Goal: Task Accomplishment & Management: Complete application form

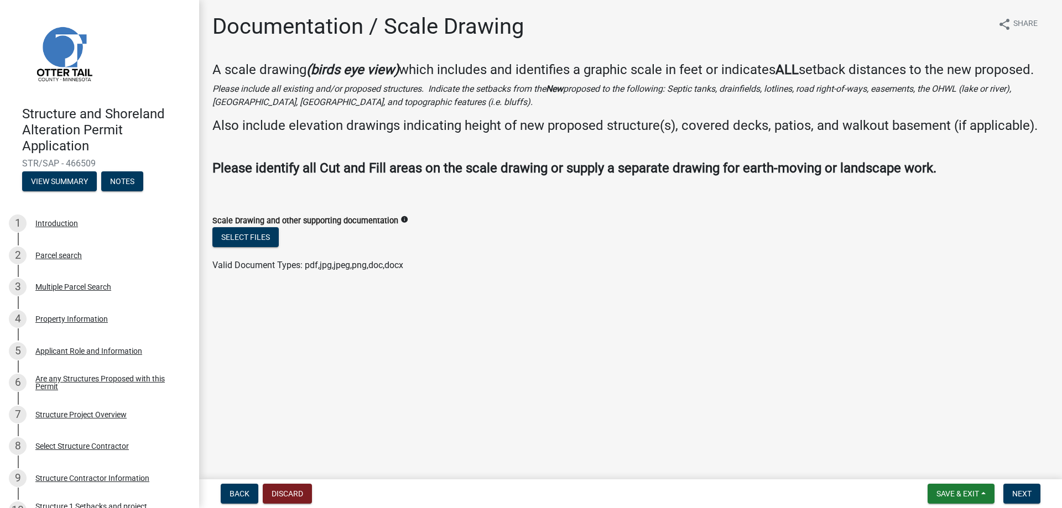
scroll to position [385, 0]
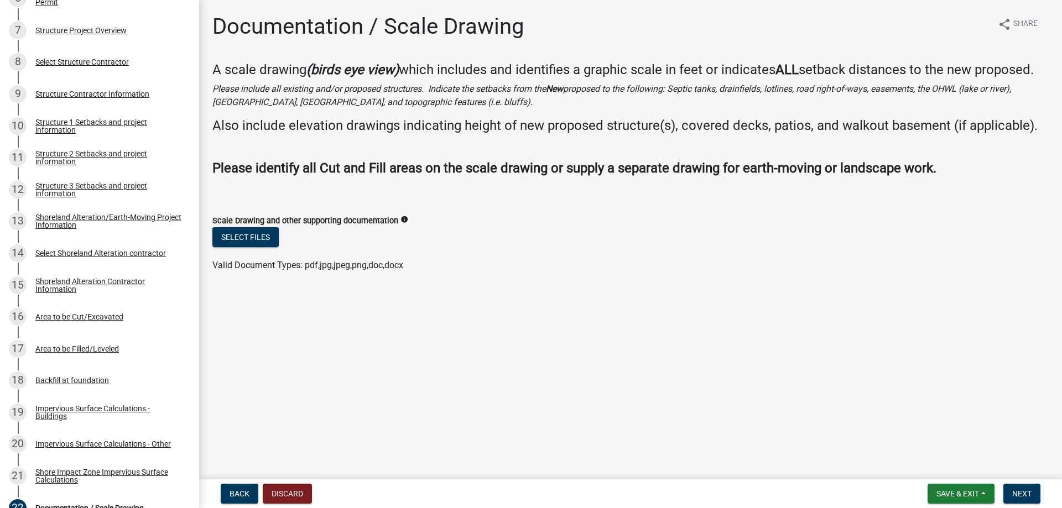
click at [608, 335] on main "Documentation / Scale Drawing share Share A scale drawing (birds eye view) whic…" at bounding box center [630, 237] width 863 height 475
click at [20, 131] on div "10" at bounding box center [18, 126] width 18 height 18
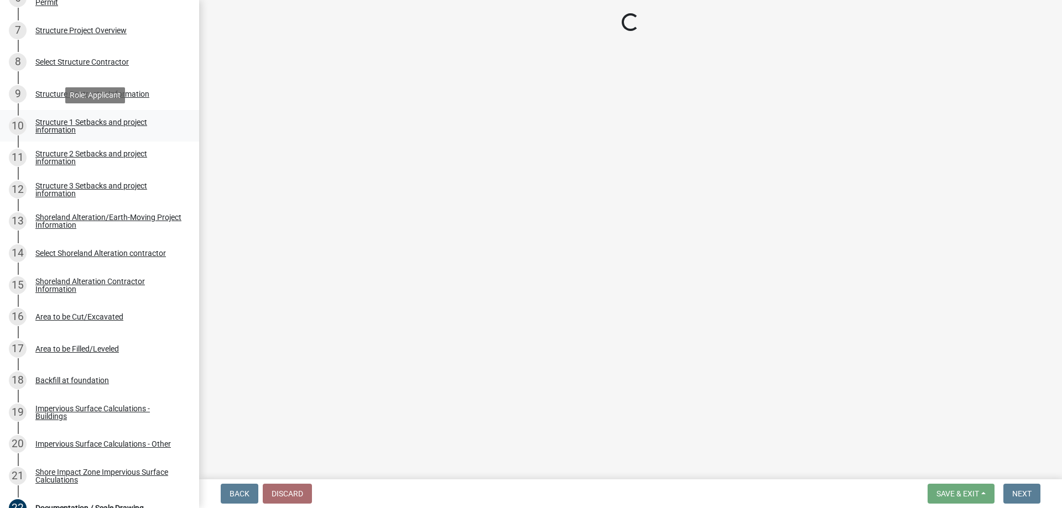
select select "c185e313-3403-4239-bd61-bb563c58a77a"
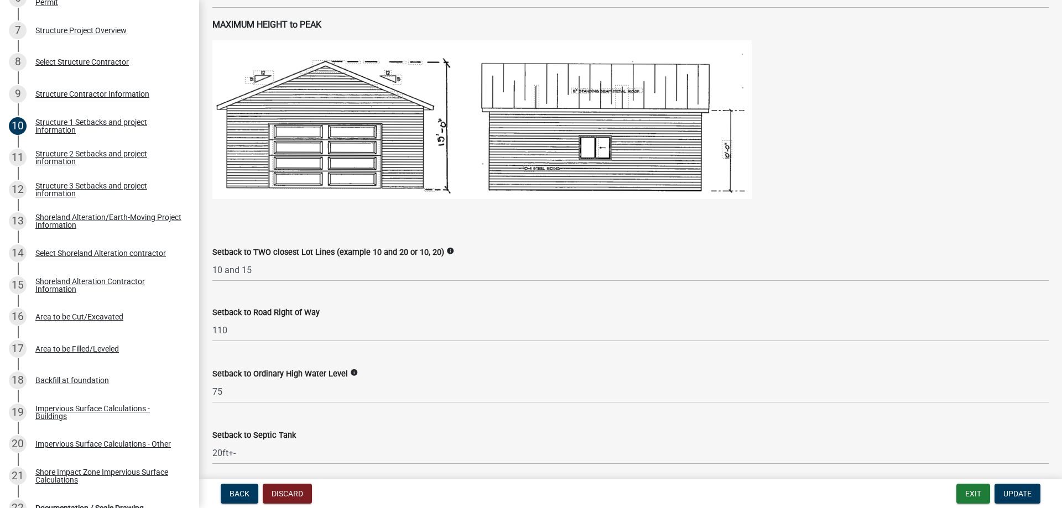
scroll to position [719, 0]
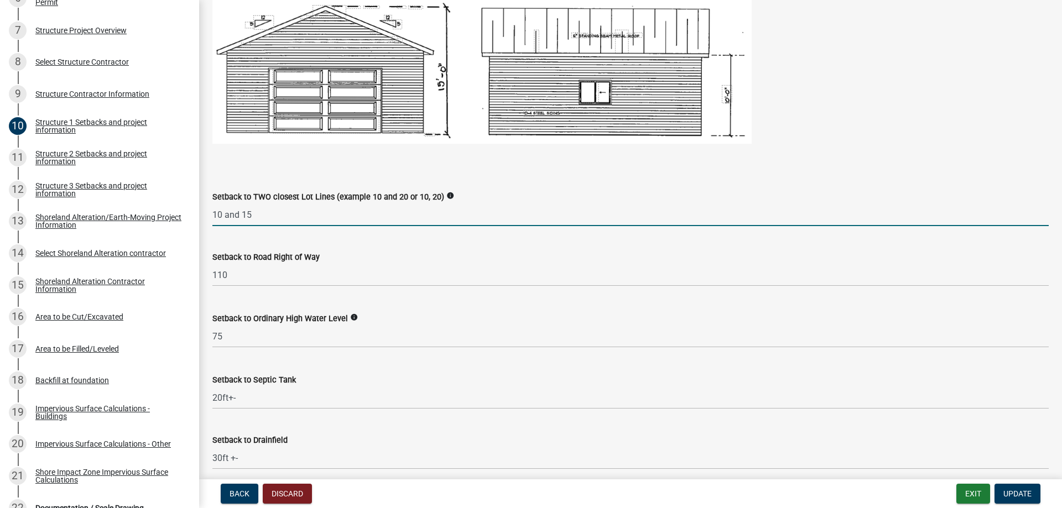
click at [224, 215] on input "10 and 15" at bounding box center [630, 215] width 837 height 23
click at [259, 215] on input "12.5 and 15" at bounding box center [630, 215] width 837 height 23
type input "12.5 and 12.5"
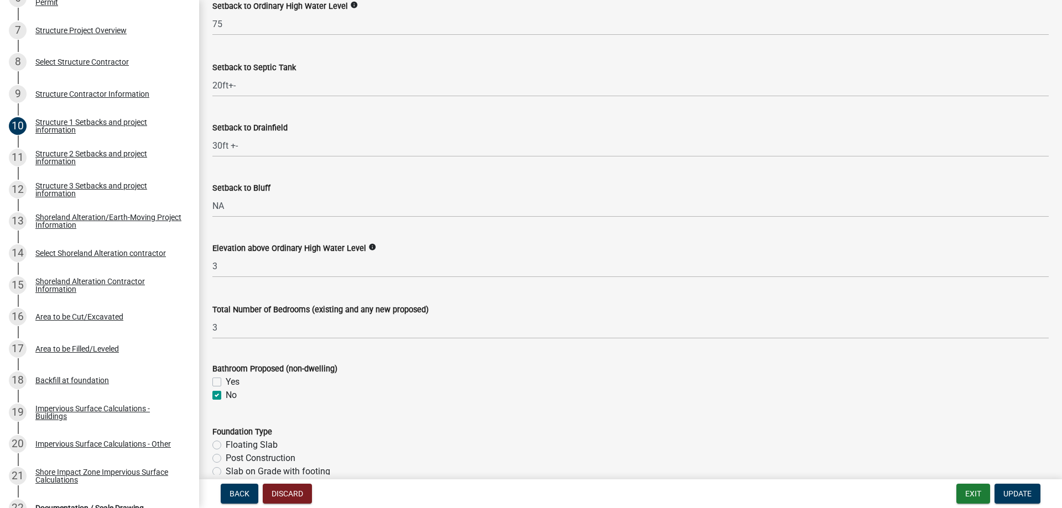
scroll to position [1051, 0]
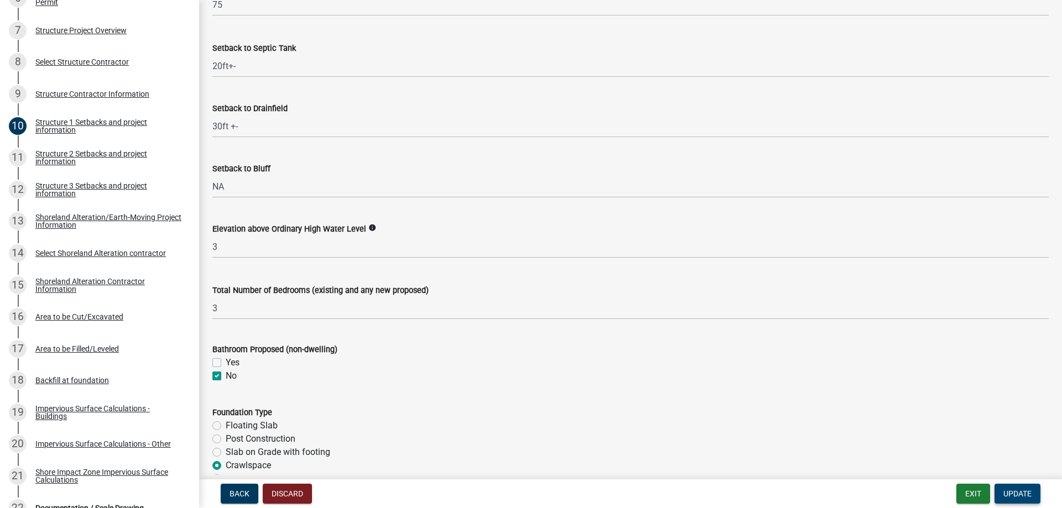
click at [1017, 487] on button "Update" at bounding box center [1018, 494] width 46 height 20
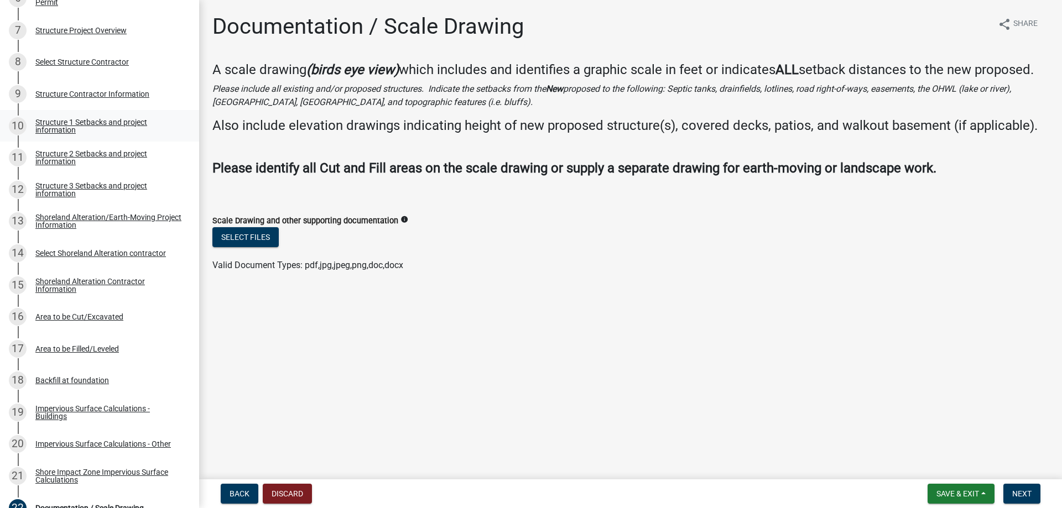
click at [8, 125] on link "10 Structure 1 Setbacks and project information" at bounding box center [99, 126] width 199 height 32
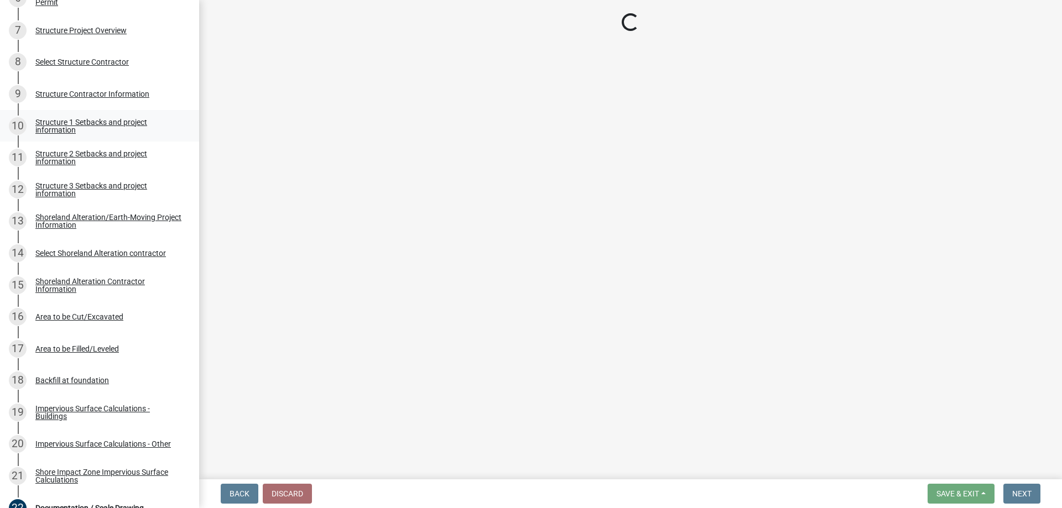
select select "c185e313-3403-4239-bd61-bb563c58a77a"
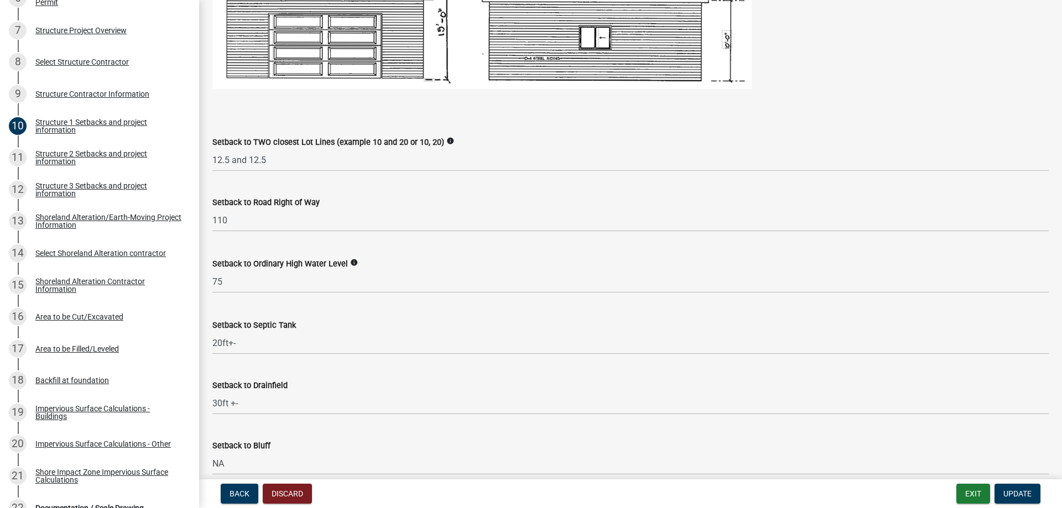
scroll to position [775, 0]
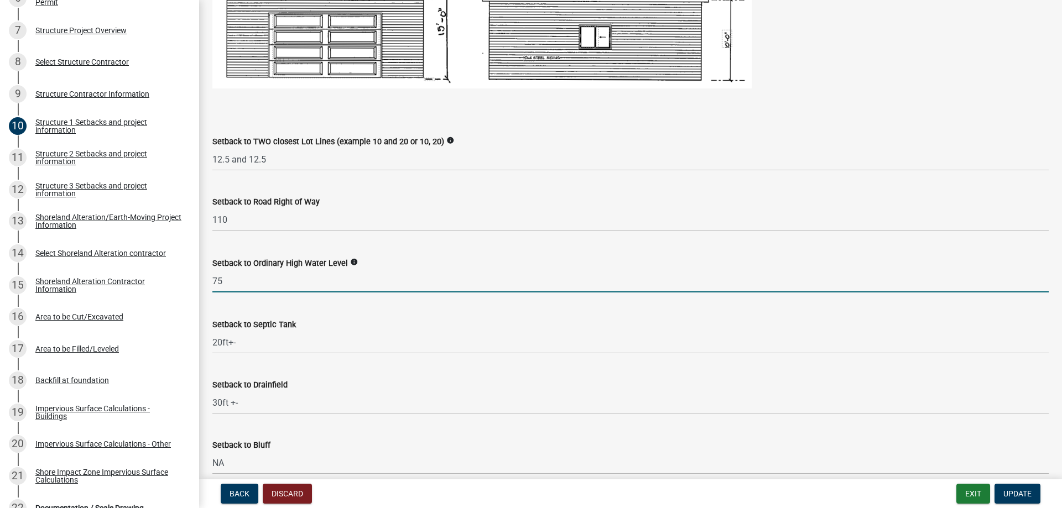
click at [237, 282] on input "75" at bounding box center [630, 281] width 837 height 23
type input "7"
type input "80"
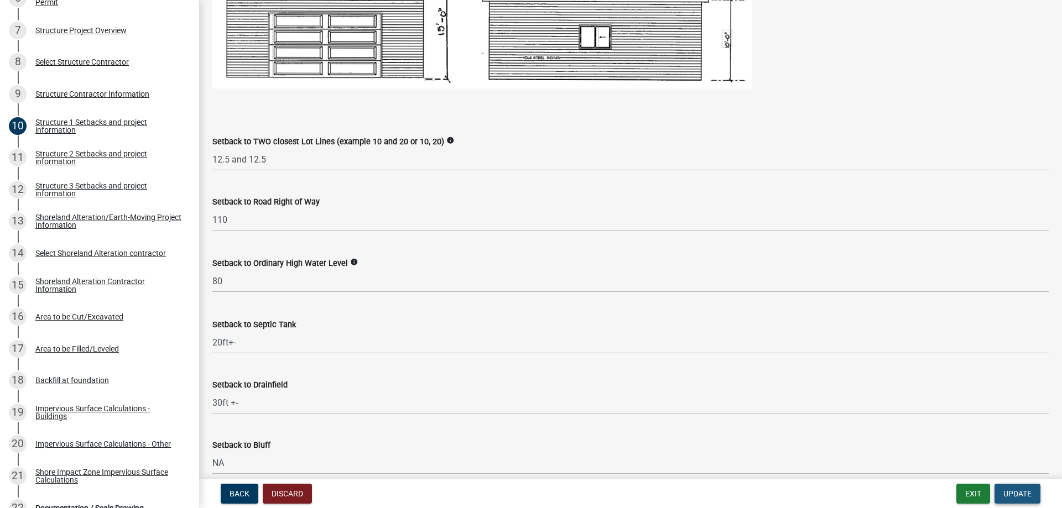
click at [1019, 490] on span "Update" at bounding box center [1018, 494] width 28 height 9
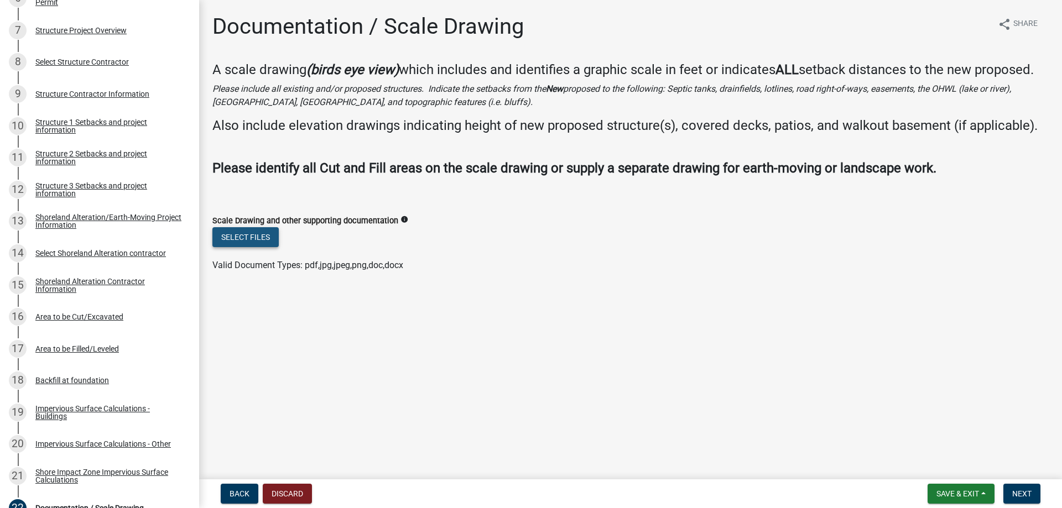
click at [268, 246] on button "Select files" at bounding box center [245, 237] width 66 height 20
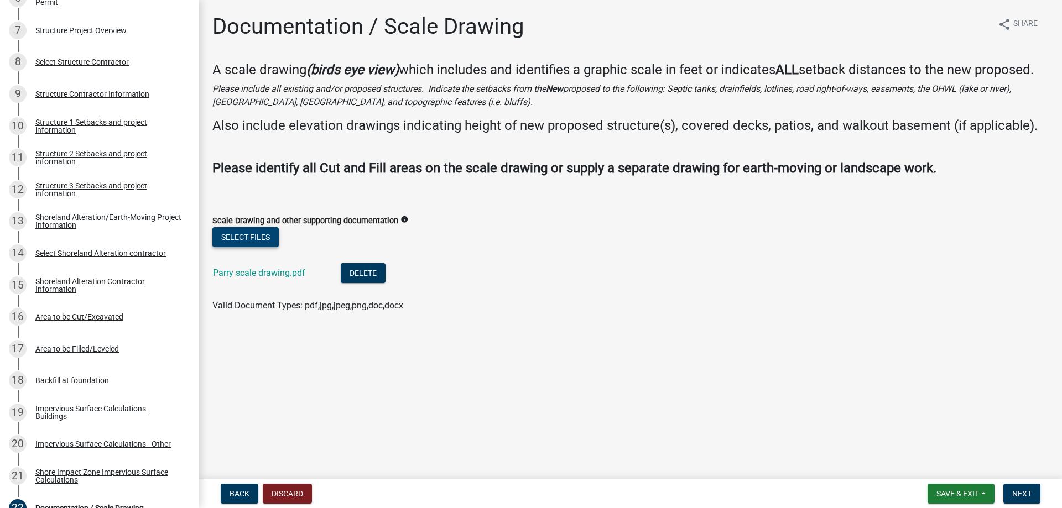
click at [249, 238] on button "Select files" at bounding box center [245, 237] width 66 height 20
click at [264, 236] on button "Select files" at bounding box center [245, 237] width 66 height 20
click at [256, 235] on button "Select files" at bounding box center [245, 237] width 66 height 20
click at [258, 235] on button "Select files" at bounding box center [245, 237] width 66 height 20
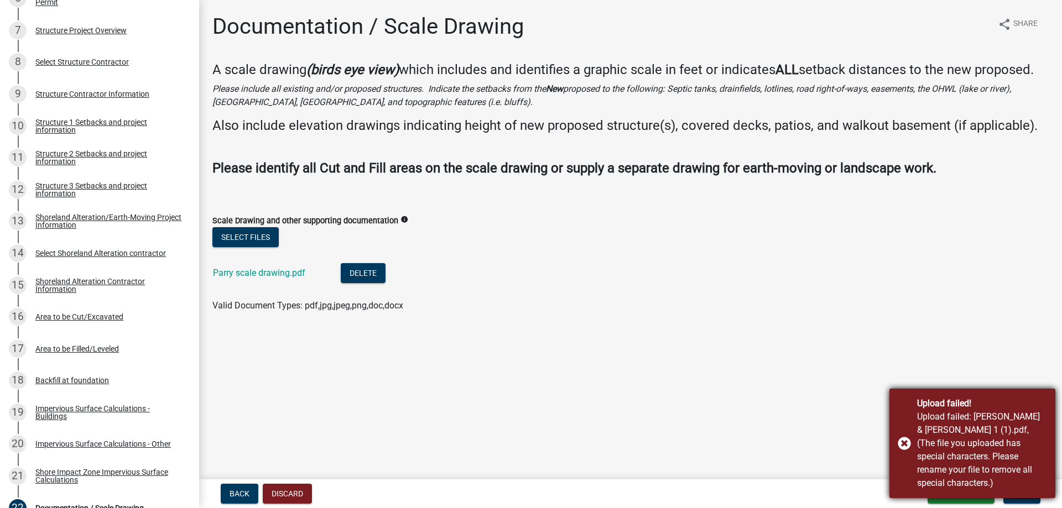
click at [900, 446] on div "Upload failed! Upload failed: [PERSON_NAME] & [PERSON_NAME] 1 (1).pdf, (The fil…" at bounding box center [973, 444] width 166 height 110
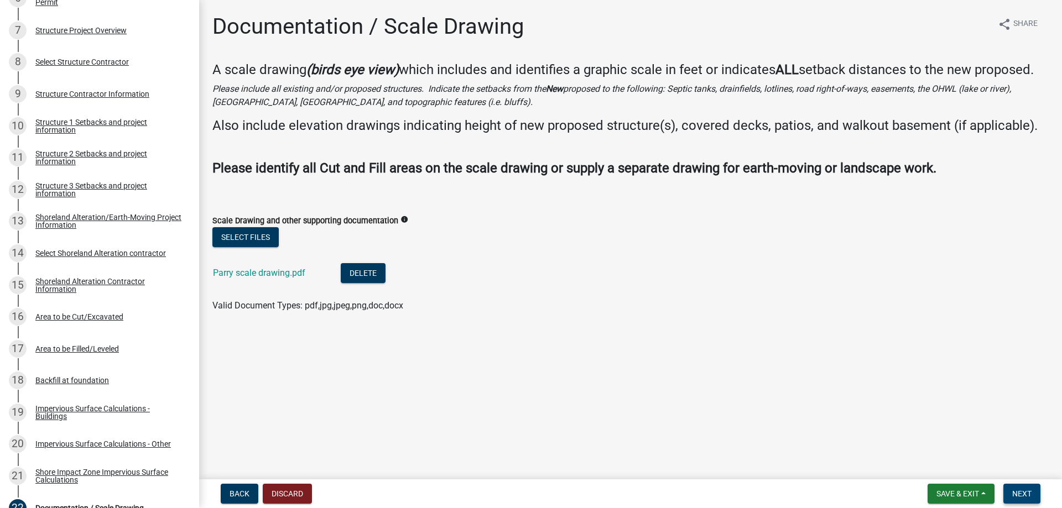
click at [1022, 488] on button "Next" at bounding box center [1022, 494] width 37 height 20
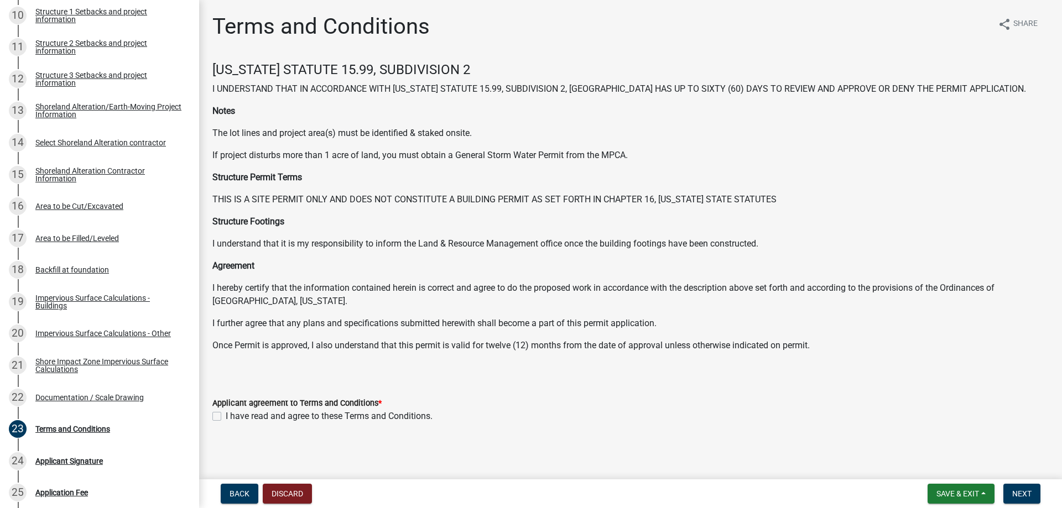
scroll to position [1, 0]
click at [226, 415] on label "I have read and agree to these Terms and Conditions." at bounding box center [329, 415] width 207 height 13
click at [226, 415] on input "I have read and agree to these Terms and Conditions." at bounding box center [229, 412] width 7 height 7
checkbox input "true"
click at [1021, 491] on span "Next" at bounding box center [1021, 494] width 19 height 9
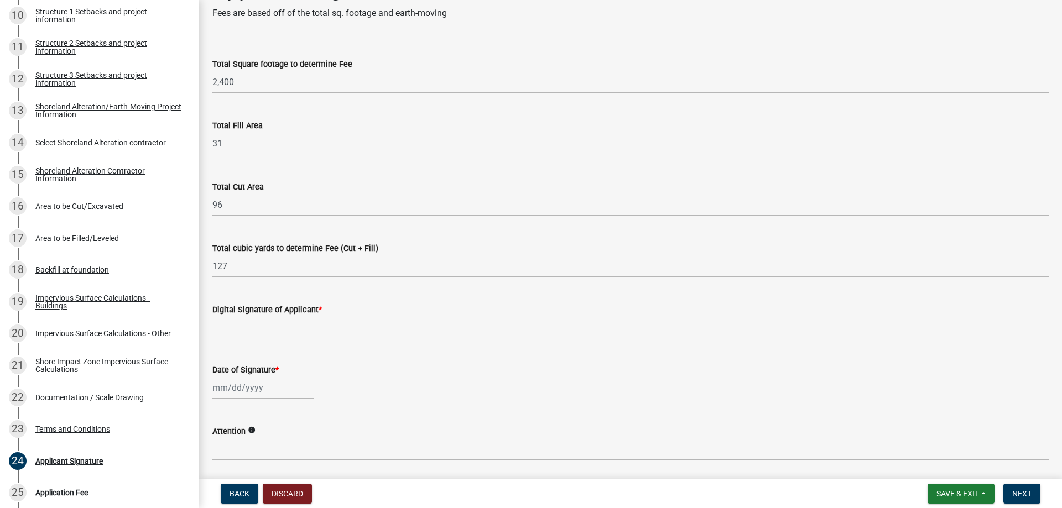
scroll to position [55, 0]
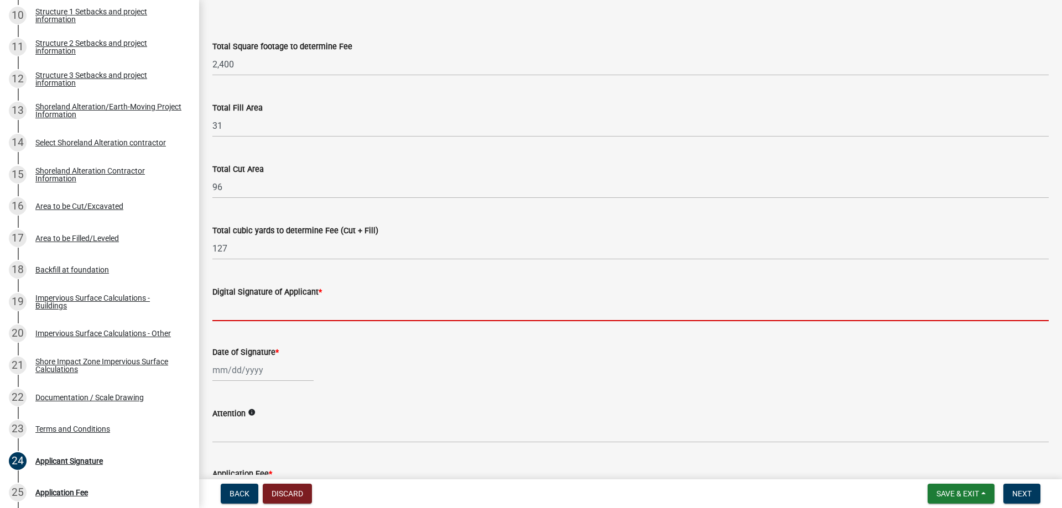
click at [267, 308] on input "Digital Signature of Applicant *" at bounding box center [630, 310] width 837 height 23
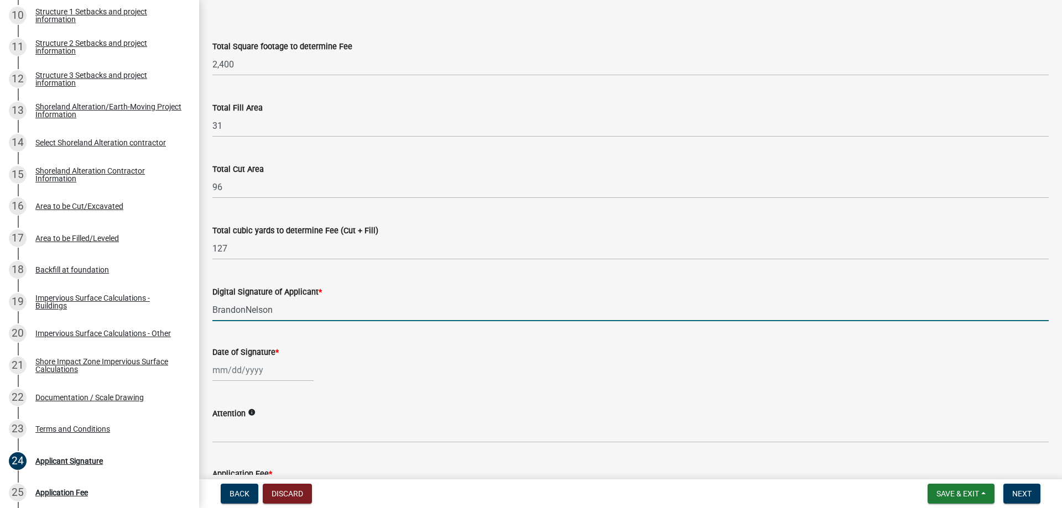
type input "BrandonNelson"
click at [248, 373] on div at bounding box center [262, 370] width 101 height 23
select select "8"
select select "2025"
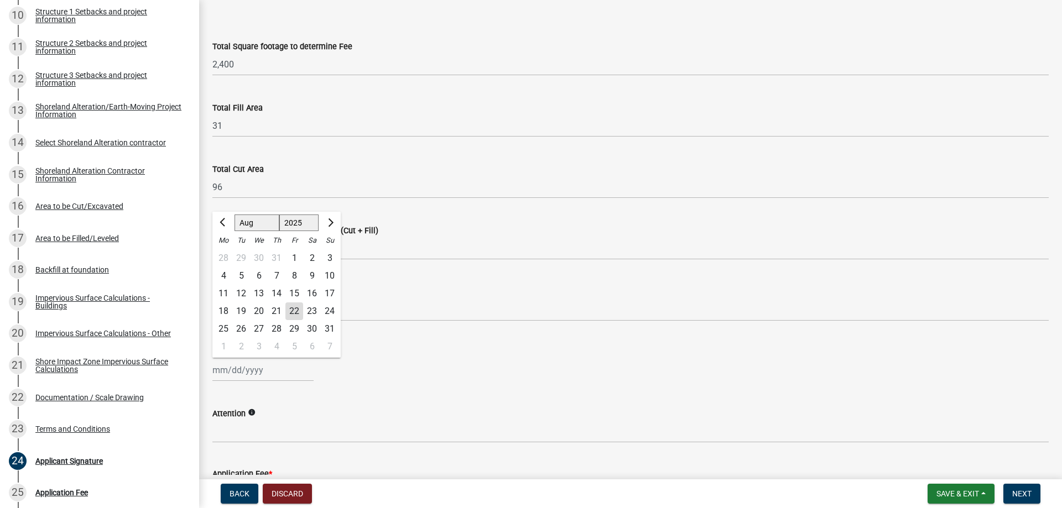
click at [293, 308] on div "22" at bounding box center [294, 312] width 18 height 18
type input "[DATE]"
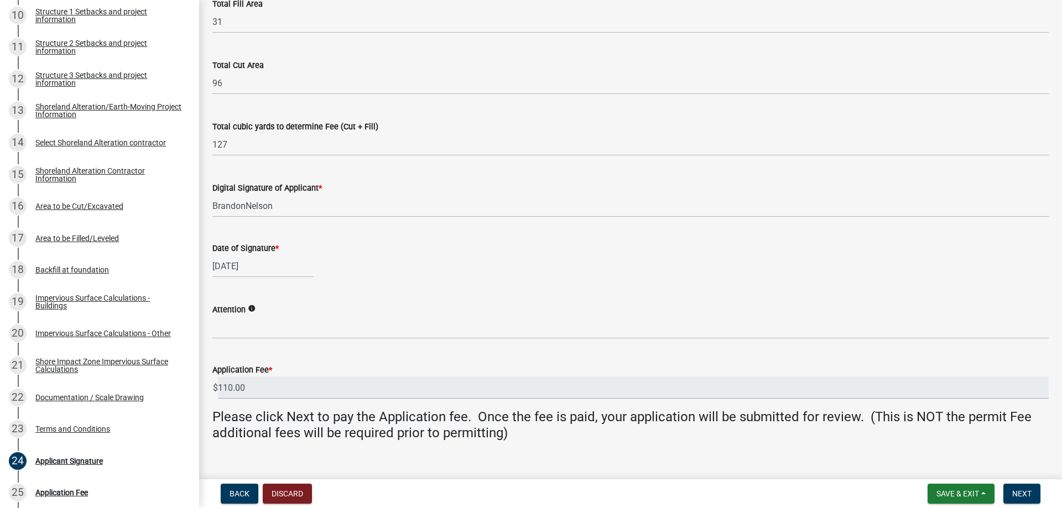
scroll to position [178, 0]
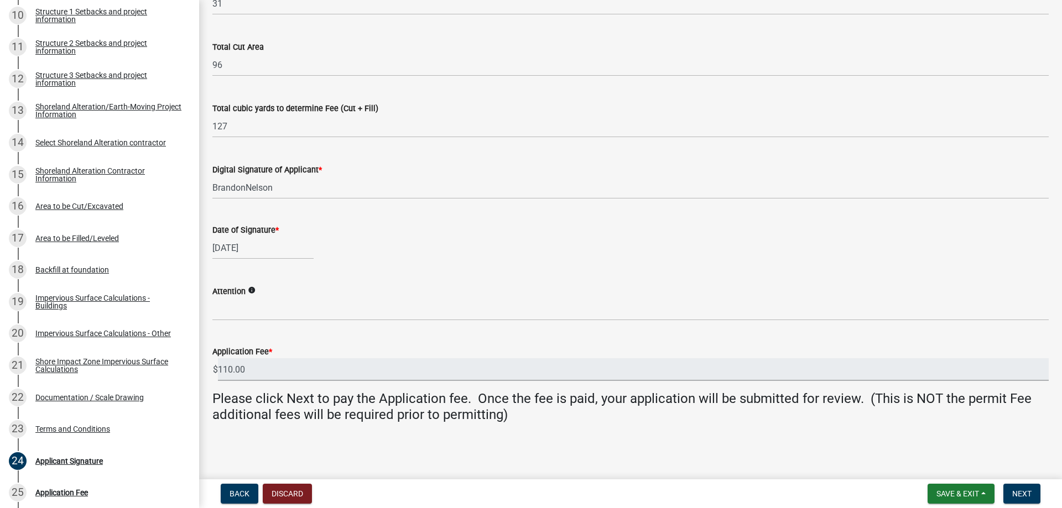
click at [300, 365] on input "110.00" at bounding box center [633, 370] width 831 height 23
click at [1020, 494] on span "Next" at bounding box center [1021, 494] width 19 height 9
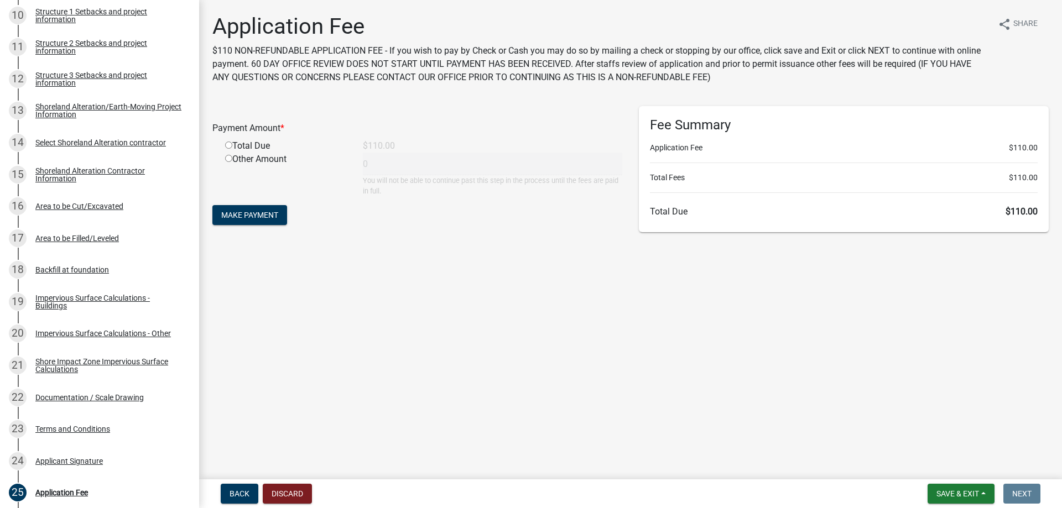
click at [232, 145] on input "radio" at bounding box center [228, 145] width 7 height 7
radio input "true"
type input "110"
click at [256, 215] on span "Make Payment" at bounding box center [249, 215] width 57 height 9
